Goal: Transaction & Acquisition: Book appointment/travel/reservation

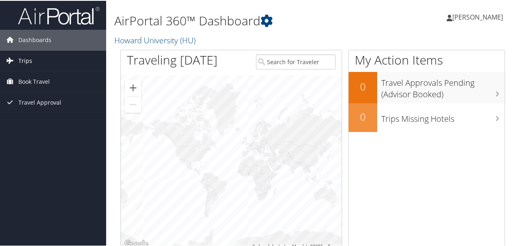
click at [38, 59] on link "Trips" at bounding box center [53, 60] width 106 height 20
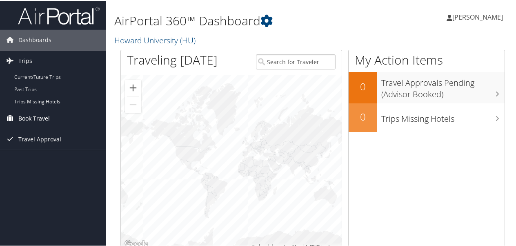
click at [33, 114] on span "Book Travel" at bounding box center [33, 117] width 31 height 20
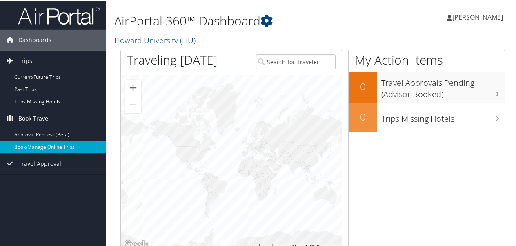
click at [49, 145] on link "Book/Manage Online Trips" at bounding box center [53, 146] width 106 height 12
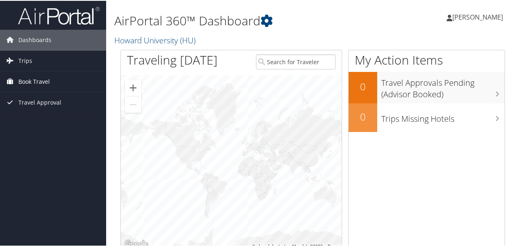
click at [43, 82] on span "Book Travel" at bounding box center [33, 81] width 31 height 20
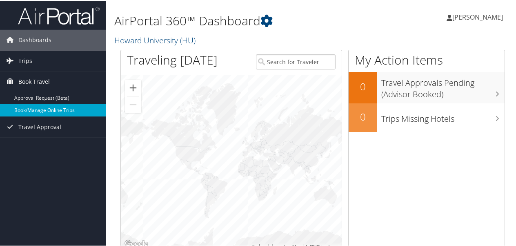
click at [38, 108] on link "Book/Manage Online Trips" at bounding box center [53, 109] width 106 height 12
click at [39, 104] on link "Book/Manage Online Trips" at bounding box center [53, 109] width 106 height 12
